Goal: Obtain resource: Download file/media

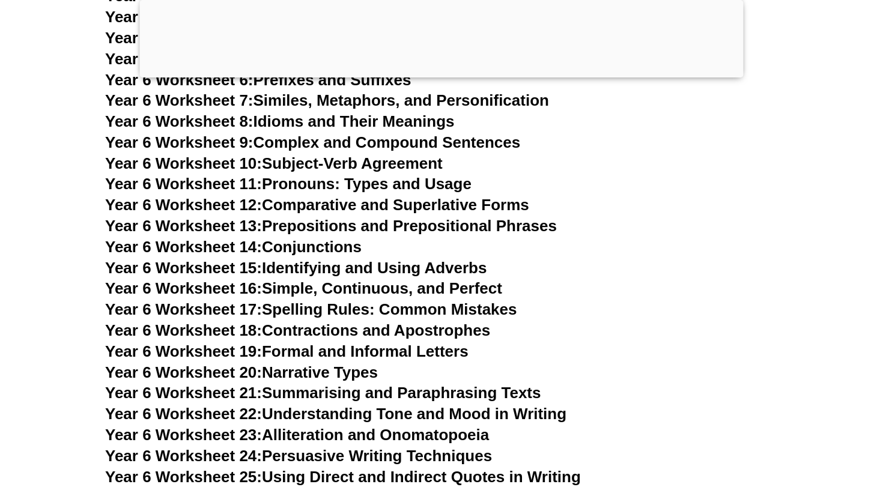
scroll to position [6968, 0]
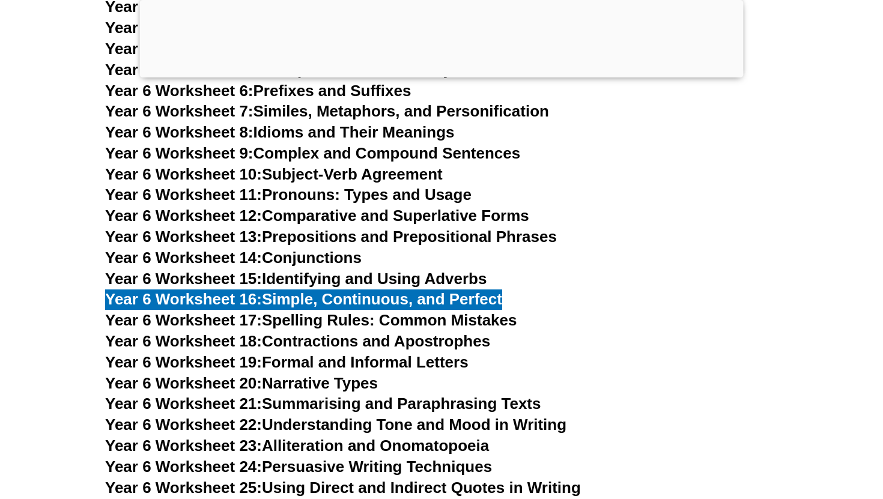
scroll to position [6932, 0]
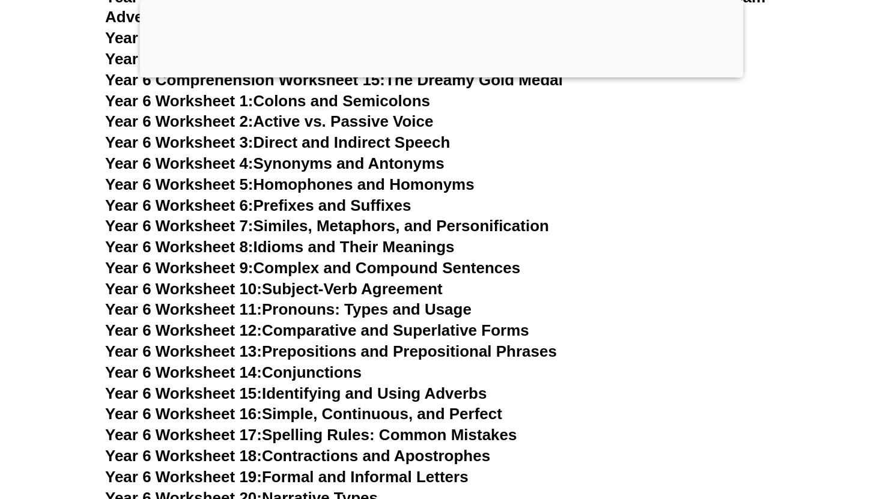
scroll to position [6852, 0]
click at [639, 217] on h3 "Year 6 Worksheet 7: Similes, Metaphors, and Personification" at bounding box center [441, 227] width 673 height 20
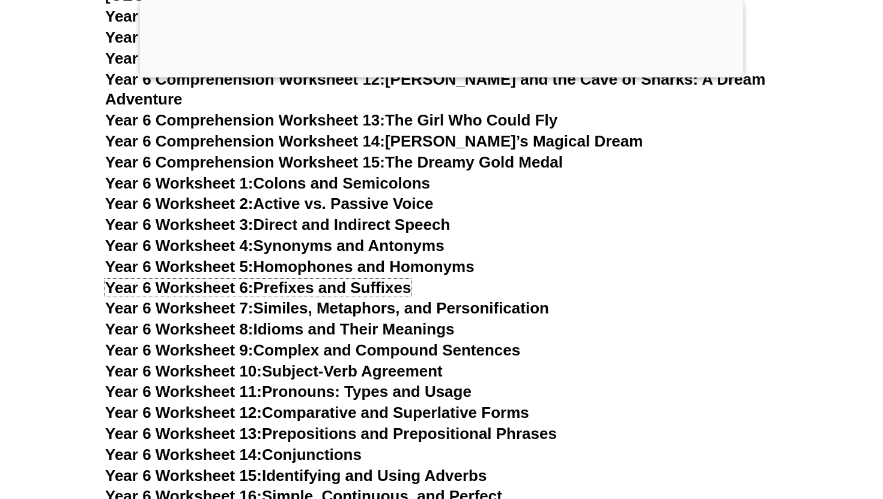
scroll to position [6759, 0]
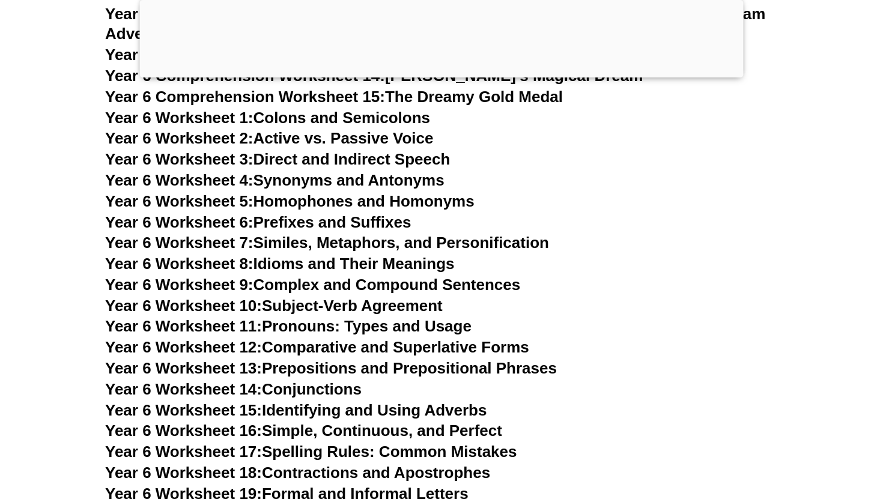
scroll to position [6837, 0]
click at [650, 316] on h3 "Year 6 Worksheet 11: Pronouns: Types and Usage" at bounding box center [441, 326] width 673 height 20
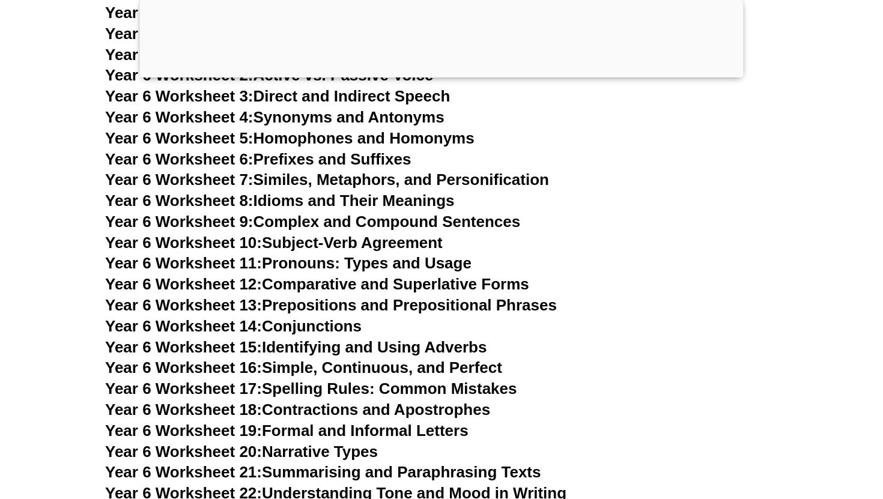
scroll to position [6900, 0]
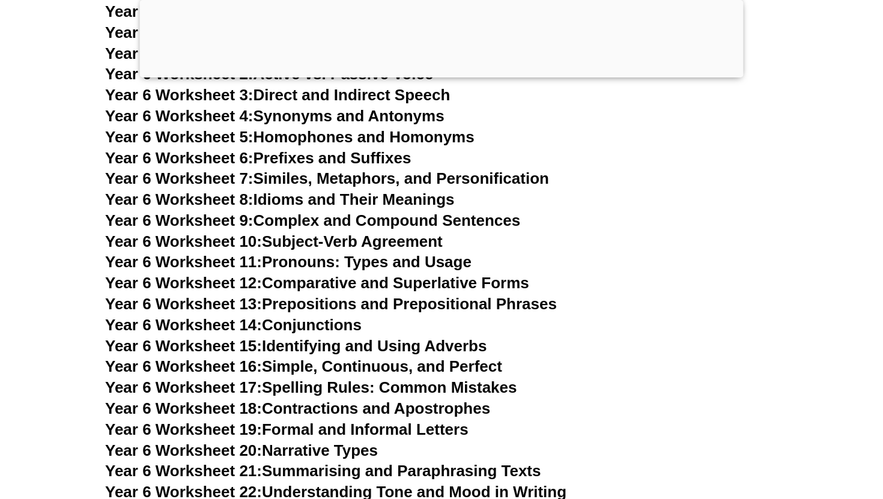
click at [604, 315] on h3 "Year 6 Worksheet 14: Conjunctions" at bounding box center [441, 325] width 673 height 20
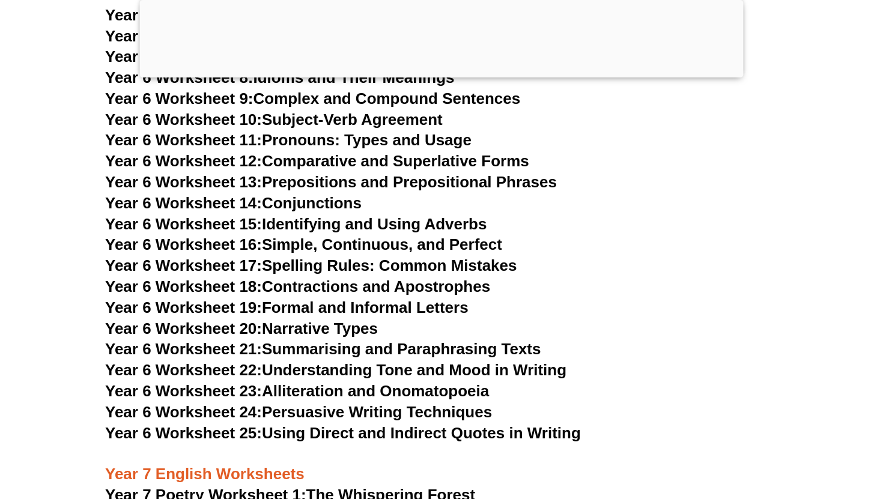
scroll to position [7024, 0]
